Goal: Task Accomplishment & Management: Manage account settings

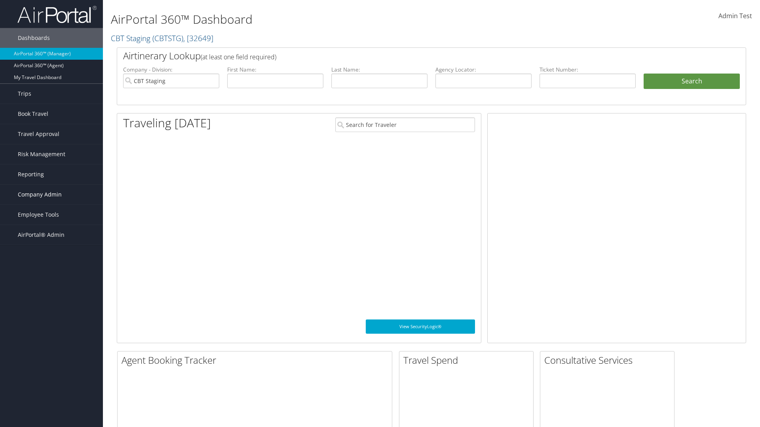
click at [51, 195] on span "Company Admin" at bounding box center [40, 195] width 44 height 20
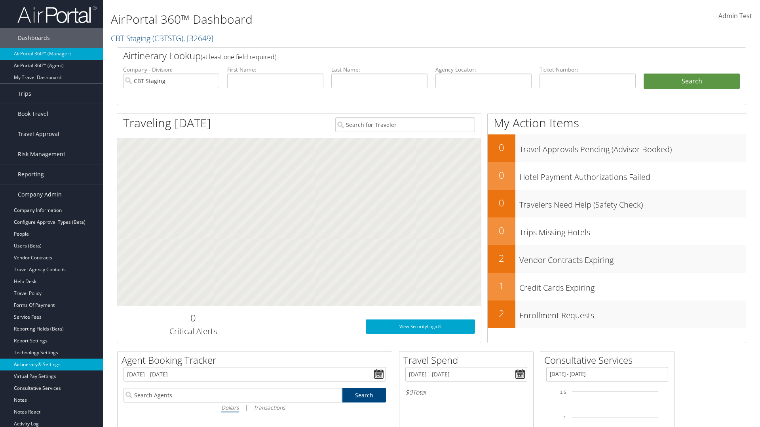
click at [51, 365] on link "Airtinerary® Settings" at bounding box center [51, 365] width 103 height 12
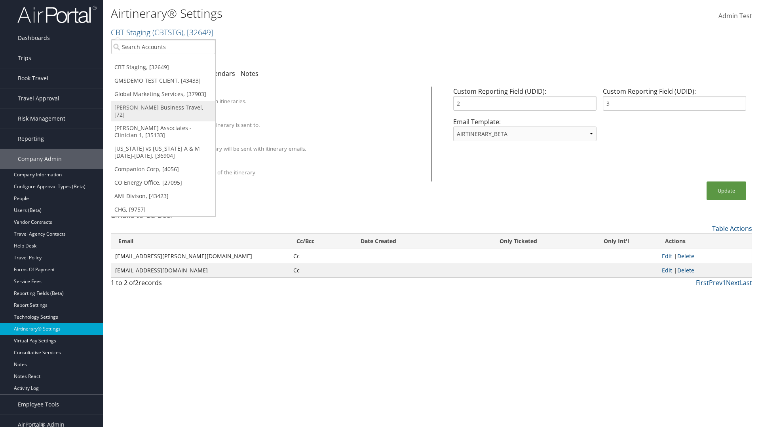
click at [163, 108] on link "[PERSON_NAME] Business Travel, [72]" at bounding box center [163, 111] width 104 height 21
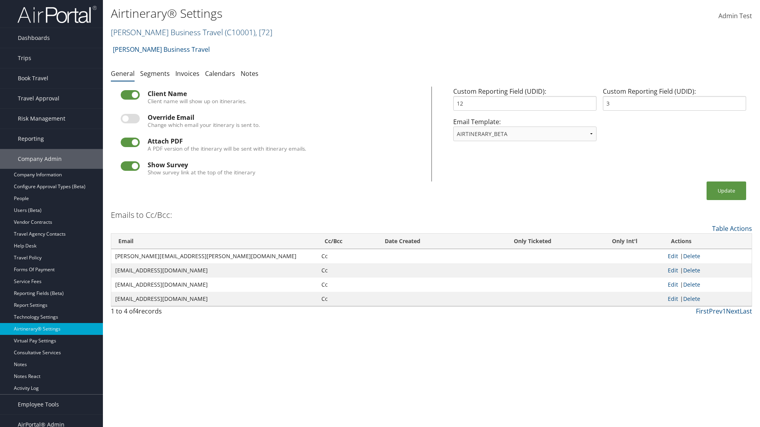
click at [163, 32] on link "Christopherson Business Travel ( C10001 ) , [ 72 ]" at bounding box center [191, 32] width 161 height 11
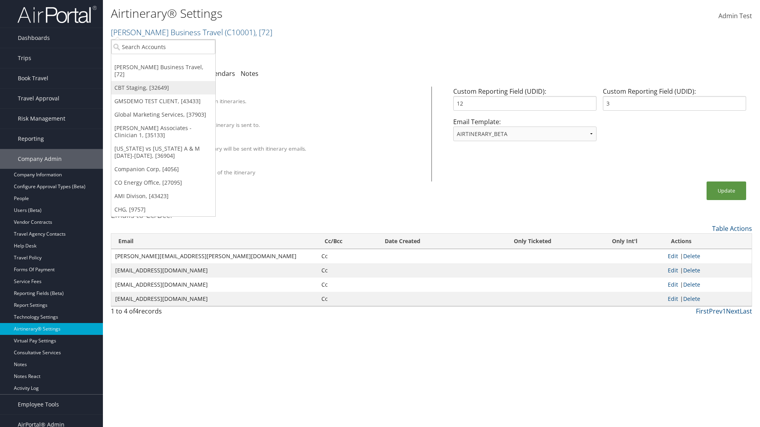
click at [163, 81] on link "CBT Staging, [32649]" at bounding box center [163, 87] width 104 height 13
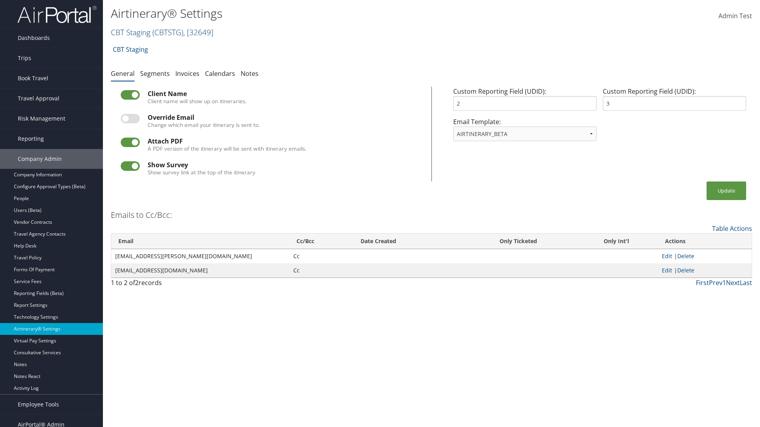
click at [131, 32] on link "CBT Staging ( CBTSTG ) , [ 32649 ]" at bounding box center [162, 32] width 102 height 11
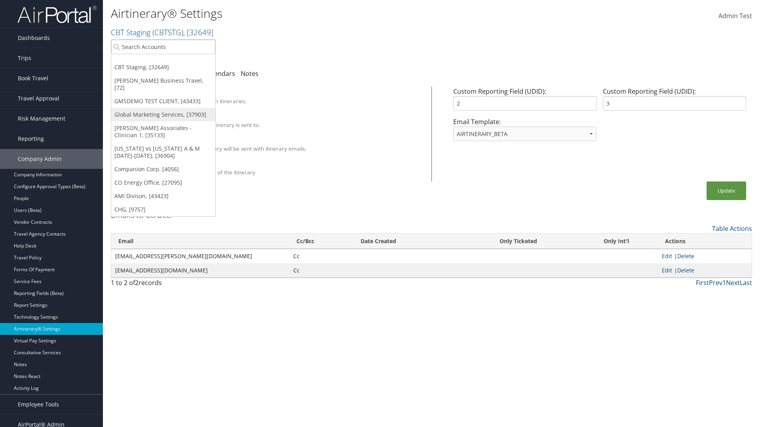
click at [163, 108] on link "Global Marketing Services, [37903]" at bounding box center [163, 114] width 104 height 13
